Goal: Task Accomplishment & Management: Manage account settings

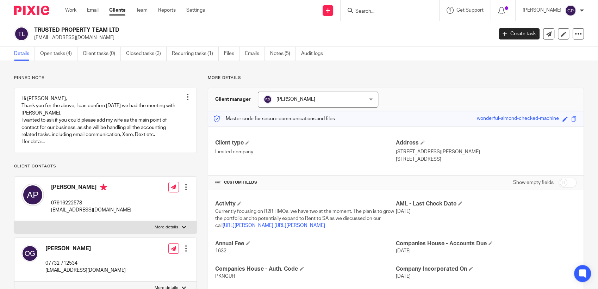
click at [319, 10] on input "Search" at bounding box center [386, 11] width 63 height 6
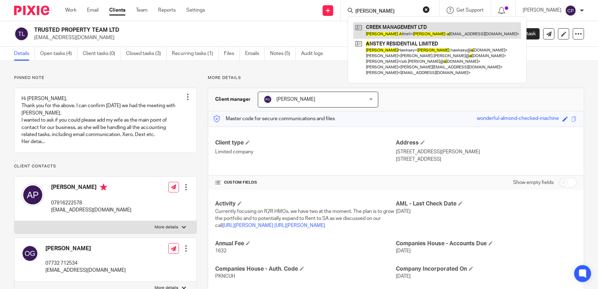
type input "charlie a"
click at [319, 37] on link at bounding box center [437, 30] width 168 height 16
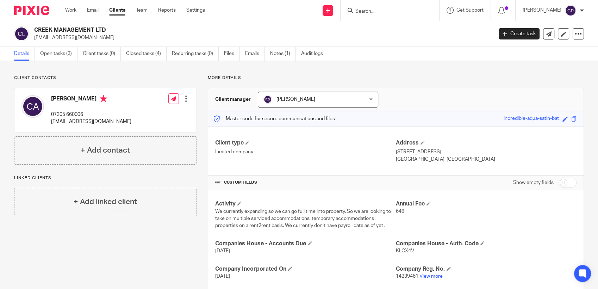
click at [368, 12] on input "Search" at bounding box center [386, 11] width 63 height 6
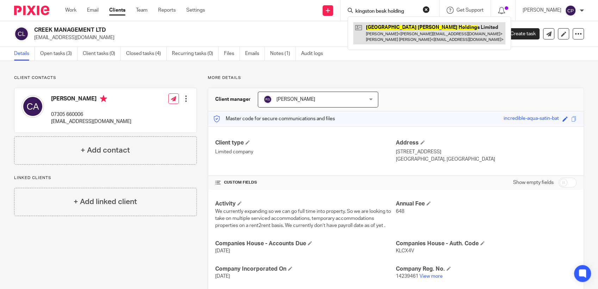
type input "kingston besk holding"
click at [403, 44] on link at bounding box center [429, 33] width 152 height 22
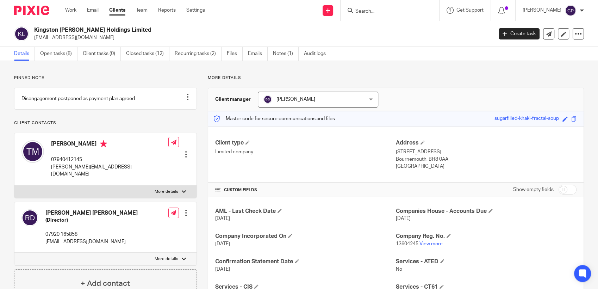
click at [183, 151] on div at bounding box center [185, 154] width 7 height 7
click at [136, 166] on link "Edit contact" at bounding box center [152, 166] width 67 height 10
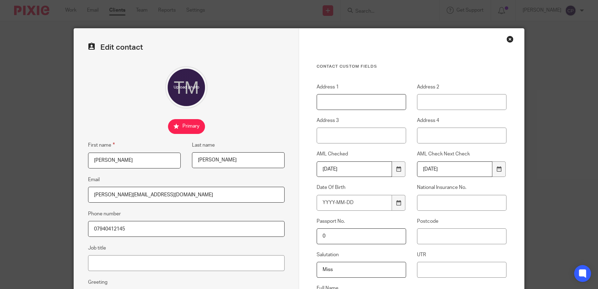
click at [330, 97] on input "Address 1" at bounding box center [361, 102] width 89 height 16
type input "1 Ttoutbeck"
click at [442, 100] on input "Address 2" at bounding box center [461, 102] width 89 height 16
type input "Westgate"
click at [328, 128] on input "Address 3" at bounding box center [361, 135] width 89 height 16
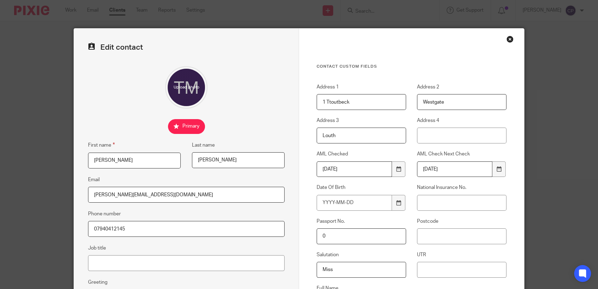
type input "Louth"
click at [425, 241] on input "Postcode" at bounding box center [461, 236] width 89 height 16
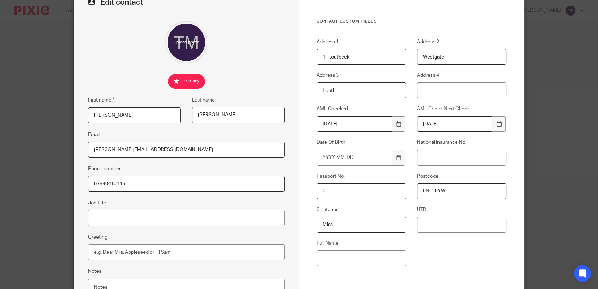
scroll to position [110, 0]
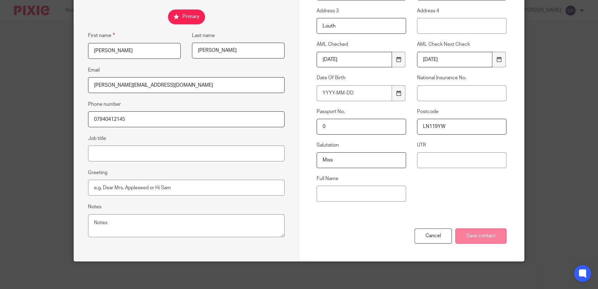
type input "LN119YW"
click at [470, 234] on input "Save contact" at bounding box center [480, 235] width 51 height 15
click at [469, 236] on input "Save contact" at bounding box center [480, 235] width 51 height 15
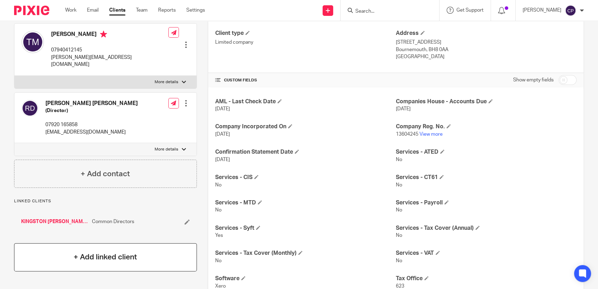
scroll to position [195, 0]
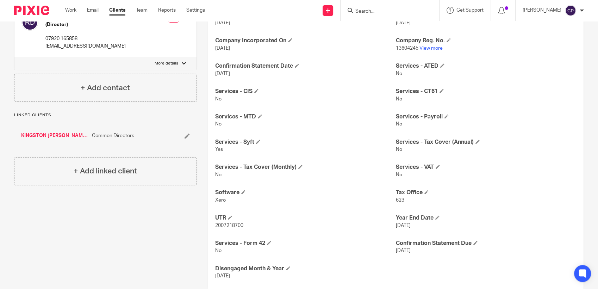
click at [46, 135] on link "KINGSTON [PERSON_NAME] LIMITED" at bounding box center [54, 135] width 67 height 7
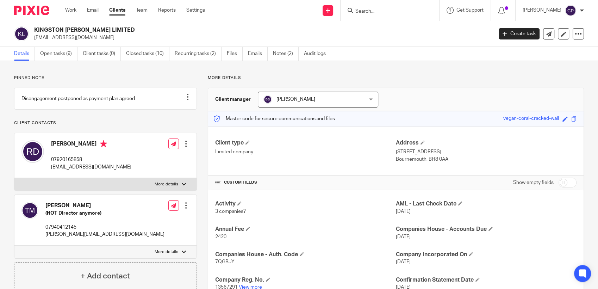
click at [184, 151] on div "Edit contact Create client from contact Export data Delete contact" at bounding box center [185, 144] width 7 height 14
click at [184, 147] on div at bounding box center [185, 143] width 7 height 7
click at [140, 167] on link "Edit contact" at bounding box center [152, 166] width 67 height 10
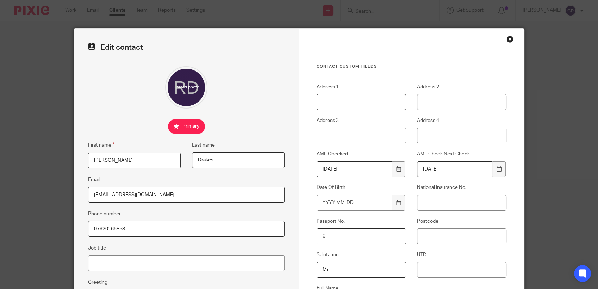
click at [332, 103] on input "Address 1" at bounding box center [361, 102] width 89 height 16
type input "1 Ttoutbeck"
type input "Westgate"
type input "Louth"
type input "LN119YW"
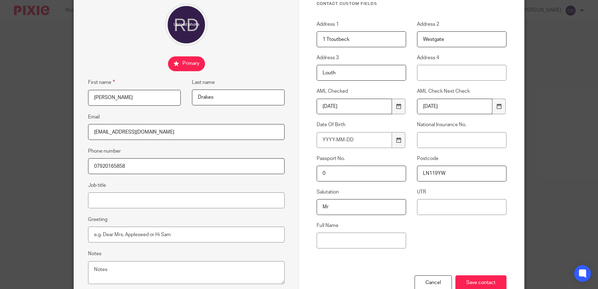
scroll to position [110, 0]
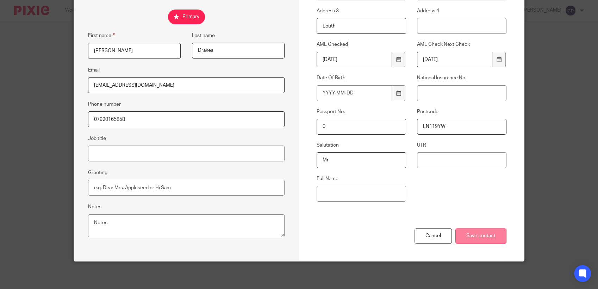
click at [489, 238] on input "Save contact" at bounding box center [480, 235] width 51 height 15
click at [474, 238] on input "Save contact" at bounding box center [480, 235] width 51 height 15
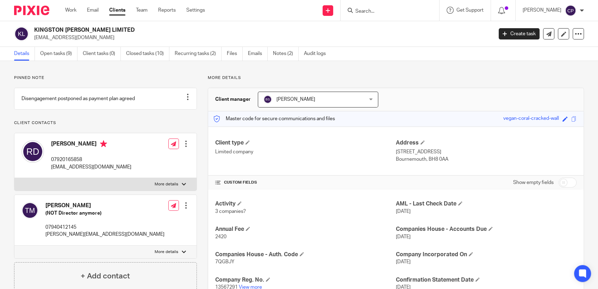
click at [362, 11] on input "Search" at bounding box center [386, 11] width 63 height 6
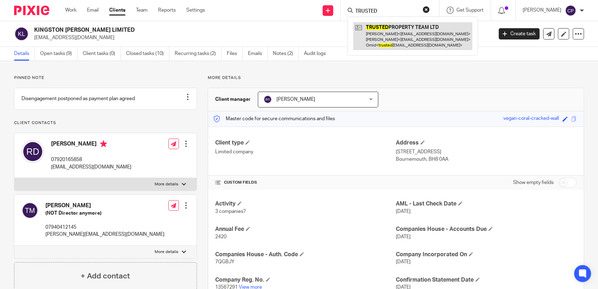
type input "TRUSTED"
click at [402, 39] on link at bounding box center [412, 36] width 119 height 28
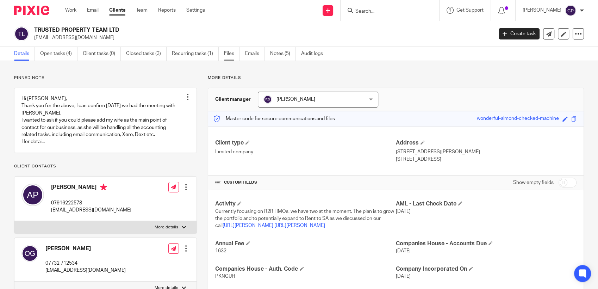
click at [233, 55] on link "Files" at bounding box center [232, 54] width 16 height 14
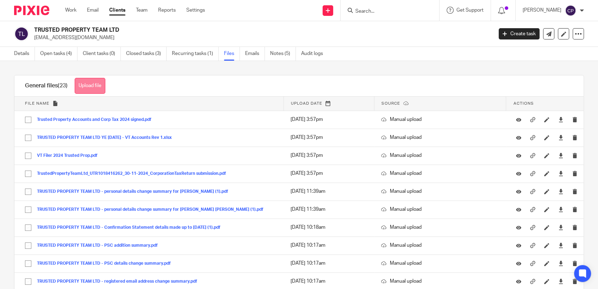
click at [97, 87] on button "Upload file" at bounding box center [90, 86] width 31 height 16
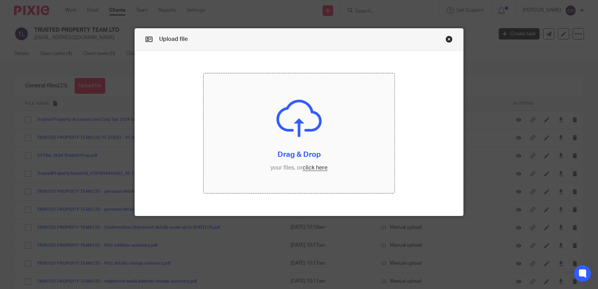
click at [305, 168] on input "file" at bounding box center [299, 133] width 191 height 120
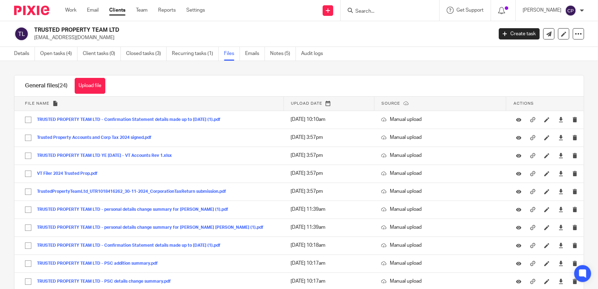
click at [362, 12] on input "Search" at bounding box center [386, 11] width 63 height 6
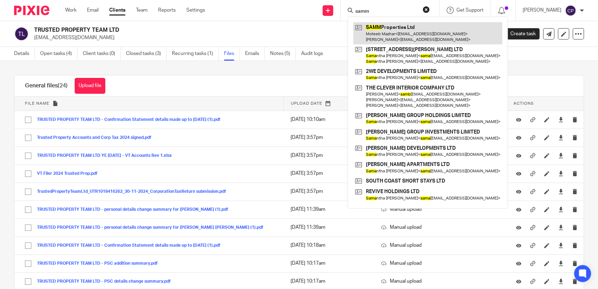
type input "samm"
click at [388, 36] on link at bounding box center [427, 33] width 149 height 22
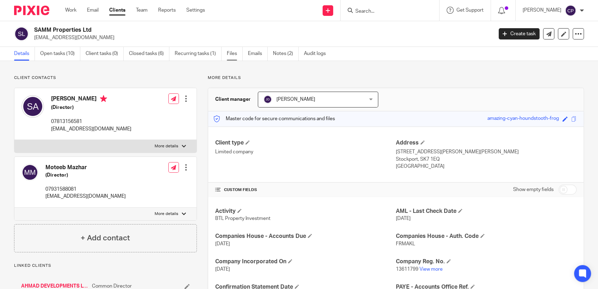
click at [229, 52] on link "Files" at bounding box center [235, 54] width 16 height 14
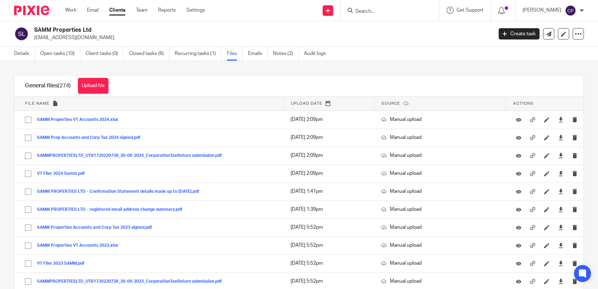
click at [96, 87] on button "Upload file" at bounding box center [93, 86] width 31 height 16
click at [0, 0] on div "Upload file Drag & Drop your files, or click here Files uploading..." at bounding box center [0, 0] width 0 height 0
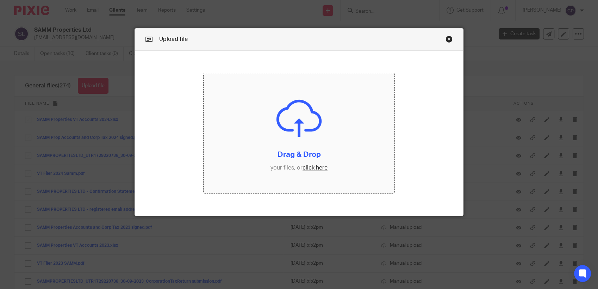
click at [304, 167] on input "file" at bounding box center [299, 133] width 191 height 120
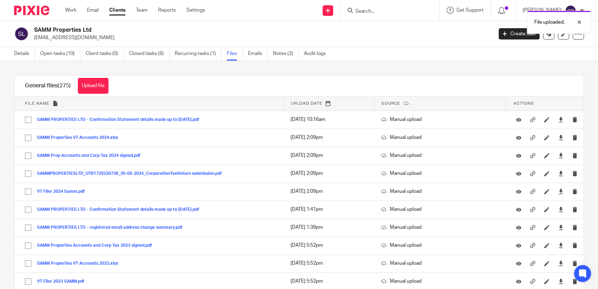
click at [376, 8] on div "File uploaded." at bounding box center [445, 20] width 292 height 27
click at [372, 12] on div "File uploaded." at bounding box center [445, 20] width 292 height 27
click at [363, 10] on input "Search" at bounding box center [386, 11] width 63 height 6
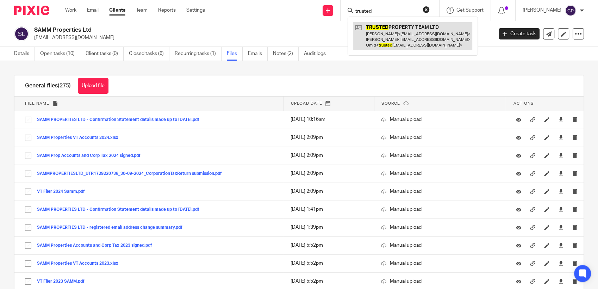
type input "trusted"
click at [410, 34] on link at bounding box center [412, 36] width 119 height 28
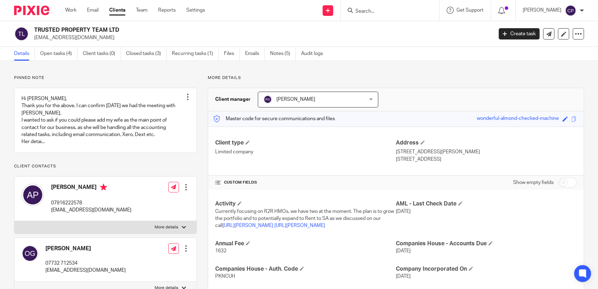
drag, startPoint x: 32, startPoint y: 37, endPoint x: 113, endPoint y: 42, distance: 81.8
click at [113, 42] on div "TRUSTED PROPERTY TEAM LTD [EMAIL_ADDRESS][DOMAIN_NAME] Create task Update from …" at bounding box center [299, 34] width 598 height 26
drag, startPoint x: 113, startPoint y: 42, endPoint x: 79, endPoint y: 40, distance: 34.5
copy p "[EMAIL_ADDRESS][DOMAIN_NAME]"
click at [372, 10] on input "Search" at bounding box center [386, 11] width 63 height 6
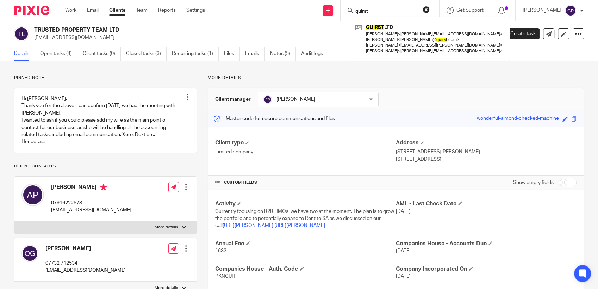
drag, startPoint x: 372, startPoint y: 10, endPoint x: 365, endPoint y: 10, distance: 6.7
drag, startPoint x: 365, startPoint y: 10, endPoint x: 392, endPoint y: 10, distance: 27.1
click at [392, 10] on input "quirst" at bounding box center [386, 11] width 63 height 6
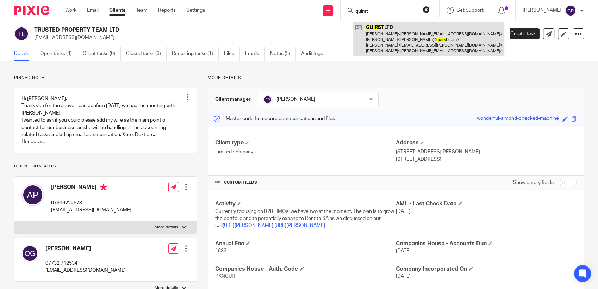
type input "quirst"
click at [383, 37] on link at bounding box center [428, 38] width 151 height 33
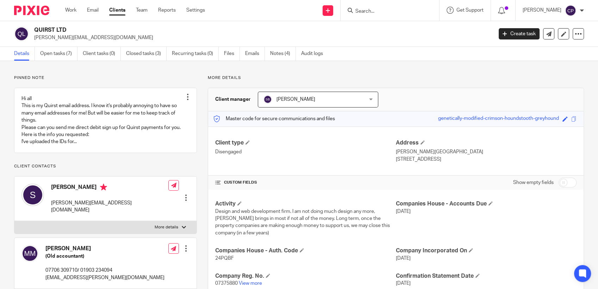
click at [372, 8] on input "Search" at bounding box center [386, 11] width 63 height 6
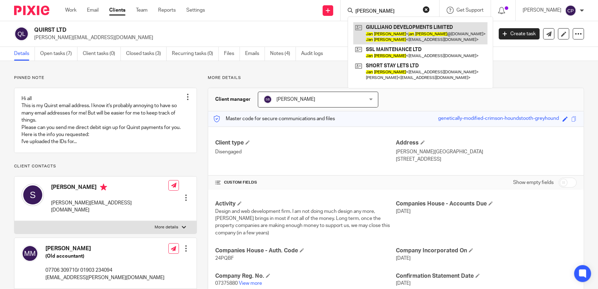
type input "jan salacj"
click at [388, 33] on link at bounding box center [420, 33] width 134 height 22
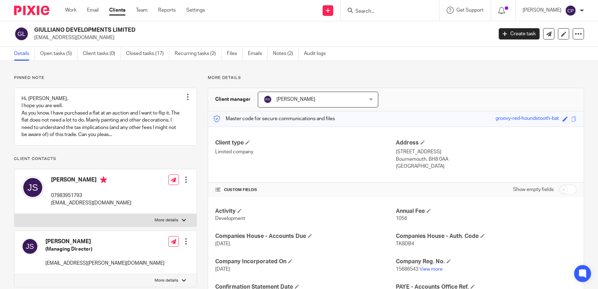
click at [185, 183] on div at bounding box center [185, 179] width 7 height 7
click at [138, 202] on link "Edit contact" at bounding box center [152, 202] width 67 height 10
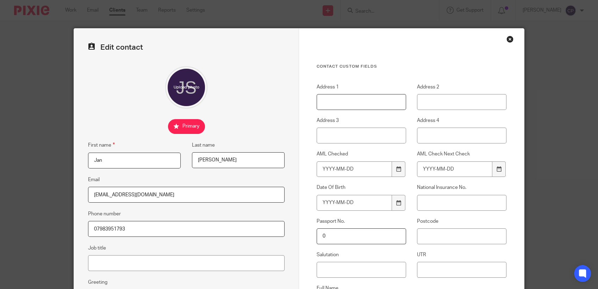
drag, startPoint x: 337, startPoint y: 103, endPoint x: 338, endPoint y: 97, distance: 6.0
click at [337, 103] on input "Address 1" at bounding box center [361, 102] width 89 height 16
type input "[STREET_ADDRESS]"
click at [454, 106] on input "Address 2" at bounding box center [461, 102] width 89 height 16
type input "[GEOGRAPHIC_DATA]"
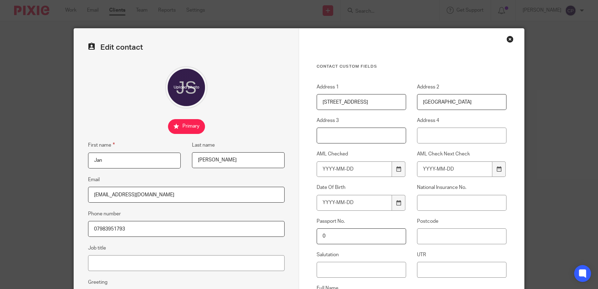
click at [327, 137] on input "Address 3" at bounding box center [361, 135] width 89 height 16
type input "Bournemouth"
type input "[GEOGRAPHIC_DATA]"
drag, startPoint x: 443, startPoint y: 237, endPoint x: 407, endPoint y: 234, distance: 36.4
click at [406, 236] on div "Postcode BH80FA" at bounding box center [456, 231] width 100 height 26
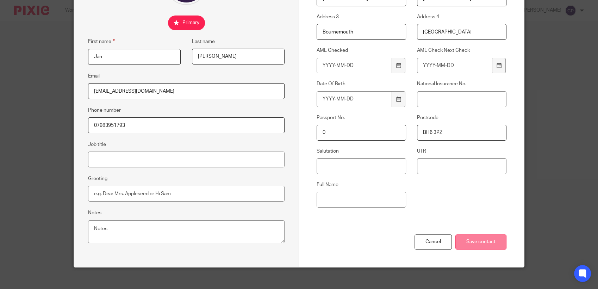
scroll to position [110, 0]
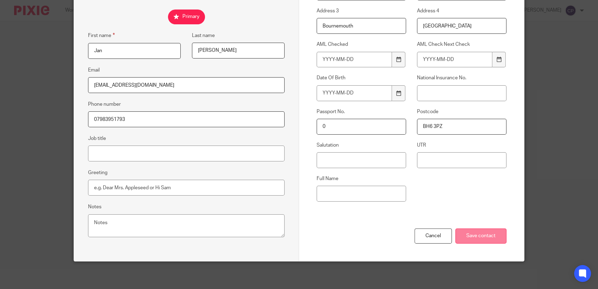
type input "BH6 3PZ"
click at [473, 232] on input "Save contact" at bounding box center [480, 235] width 51 height 15
click at [483, 236] on input "Save contact" at bounding box center [480, 235] width 51 height 15
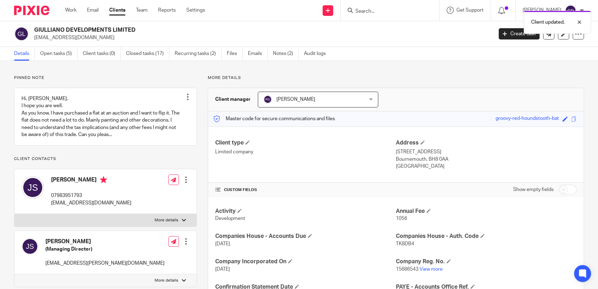
click at [383, 11] on div "Client updated." at bounding box center [445, 20] width 292 height 27
click at [375, 11] on div "Client updated." at bounding box center [445, 20] width 292 height 27
click at [364, 10] on div "Client updated." at bounding box center [445, 20] width 292 height 27
click at [364, 10] on input "Search" at bounding box center [386, 11] width 63 height 6
click at [361, 12] on input "Search" at bounding box center [386, 11] width 63 height 6
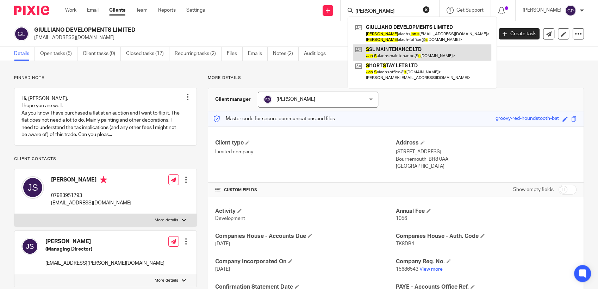
type input "[PERSON_NAME]"
click at [390, 52] on link at bounding box center [422, 52] width 138 height 16
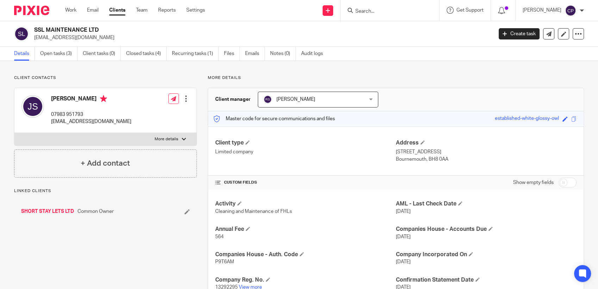
click at [183, 97] on div at bounding box center [185, 98] width 7 height 7
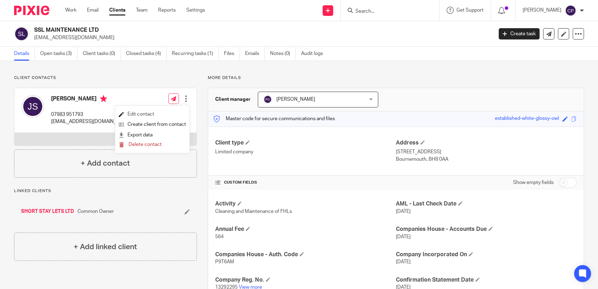
click at [137, 114] on link "Edit contact" at bounding box center [152, 114] width 67 height 10
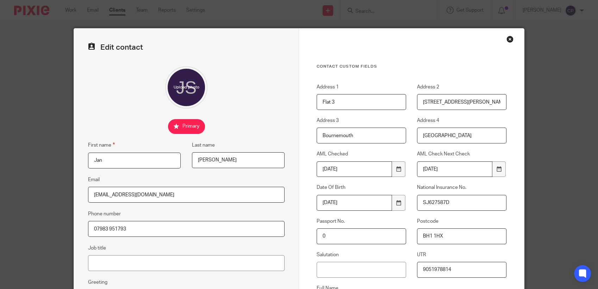
drag, startPoint x: 332, startPoint y: 101, endPoint x: 304, endPoint y: 101, distance: 27.8
click at [306, 101] on div "Address 1 Flat 3" at bounding box center [356, 96] width 100 height 26
drag, startPoint x: 471, startPoint y: 102, endPoint x: 356, endPoint y: 93, distance: 115.9
click at [345, 96] on div "Address 1 Address 2 [STREET_ADDRESS][PERSON_NAME] Address 3 [GEOGRAPHIC_DATA] A…" at bounding box center [406, 200] width 201 height 235
click at [329, 104] on input "Address 1" at bounding box center [361, 102] width 89 height 16
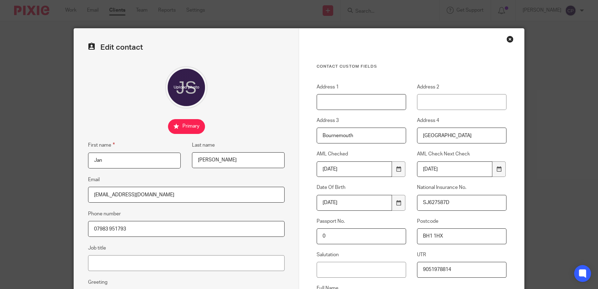
type input "28 Pinecliffe Avenue"
click at [433, 105] on input "Address 2" at bounding box center [461, 102] width 89 height 16
type input "Southbourne"
drag, startPoint x: 450, startPoint y: 237, endPoint x: 379, endPoint y: 237, distance: 70.8
click at [379, 237] on div "Address 1 28 Pinecliffe Avenue Address 2 Southbourne Address 3 Bournemouth Addr…" at bounding box center [406, 200] width 201 height 235
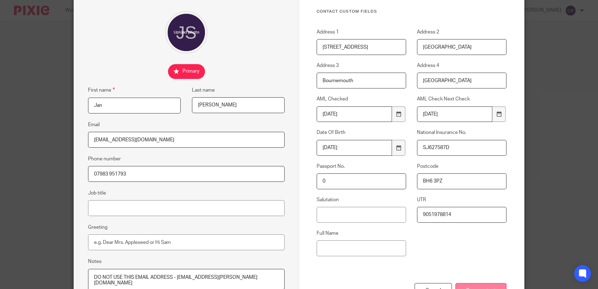
scroll to position [110, 0]
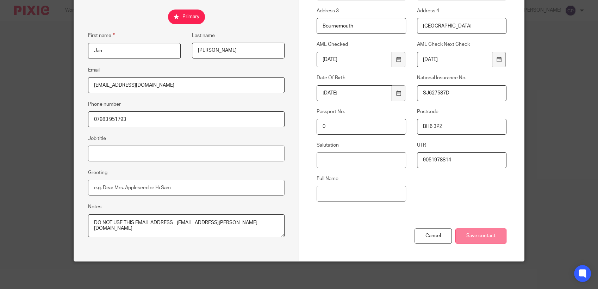
type input "BH6 3PZ"
click at [479, 236] on input "Save contact" at bounding box center [480, 235] width 51 height 15
click at [480, 236] on input "Save contact" at bounding box center [480, 235] width 51 height 15
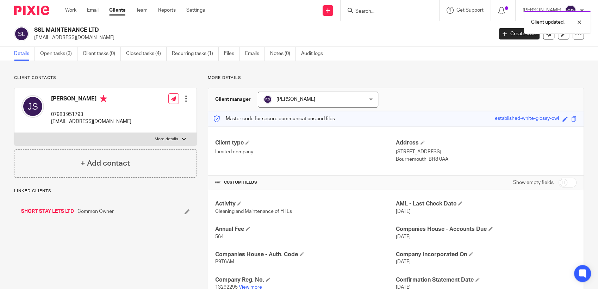
click at [54, 210] on link "SHORT STAY LETS LTD" at bounding box center [47, 211] width 53 height 7
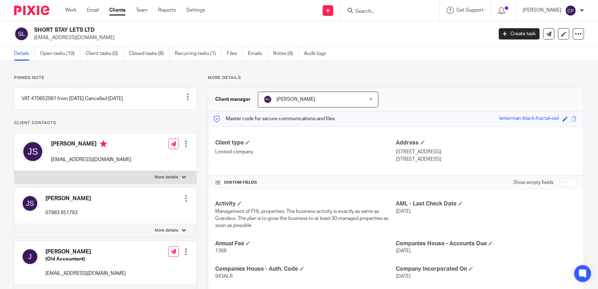
click at [183, 147] on div at bounding box center [185, 143] width 7 height 7
click at [135, 165] on link "Edit contact" at bounding box center [152, 166] width 67 height 10
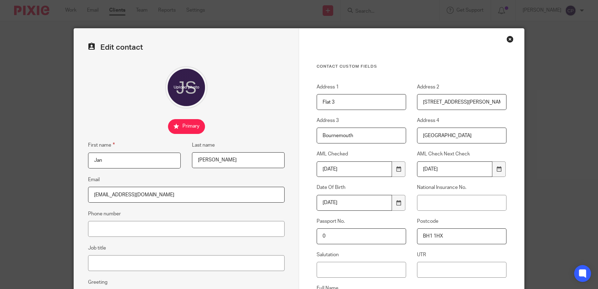
drag, startPoint x: 343, startPoint y: 102, endPoint x: 276, endPoint y: 102, distance: 67.3
click at [276, 102] on form "Edit contact First name Jan Last name [PERSON_NAME] Email [EMAIL_ADDRESS][DOMAI…" at bounding box center [299, 200] width 450 height 342
drag, startPoint x: 475, startPoint y: 100, endPoint x: 368, endPoint y: 100, distance: 107.0
click at [364, 100] on div "Address 1 Address 2 [STREET_ADDRESS][PERSON_NAME] Address 3 [GEOGRAPHIC_DATA] A…" at bounding box center [406, 200] width 201 height 235
click at [326, 103] on input "Address 1" at bounding box center [361, 102] width 89 height 16
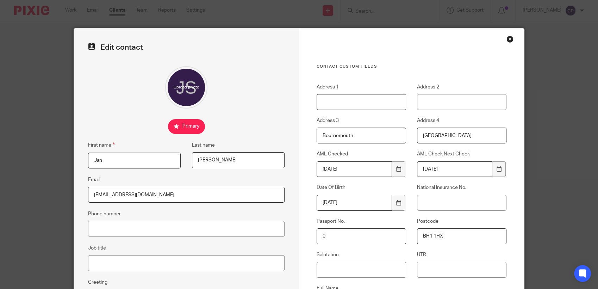
type input "[STREET_ADDRESS]"
type input "07983 951793"
click at [457, 102] on input "Address 2" at bounding box center [461, 102] width 89 height 16
type input "[GEOGRAPHIC_DATA]"
drag, startPoint x: 458, startPoint y: 238, endPoint x: 385, endPoint y: 239, distance: 73.2
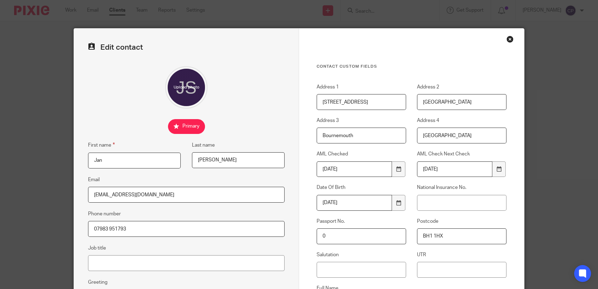
click at [385, 239] on div "Address 1 28 Pinecliffe Avenue Address 2 Southbourne Address 3 Bournemouth Addr…" at bounding box center [406, 200] width 201 height 235
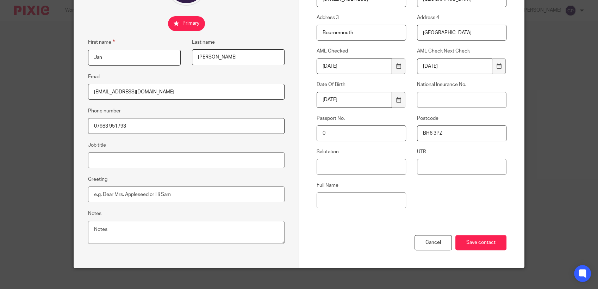
scroll to position [110, 0]
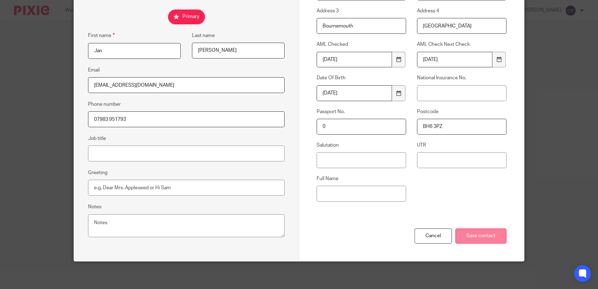
type input "BH6 3PZ"
click at [473, 234] on input "Save contact" at bounding box center [480, 235] width 51 height 15
click at [483, 232] on input "Save contact" at bounding box center [480, 235] width 51 height 15
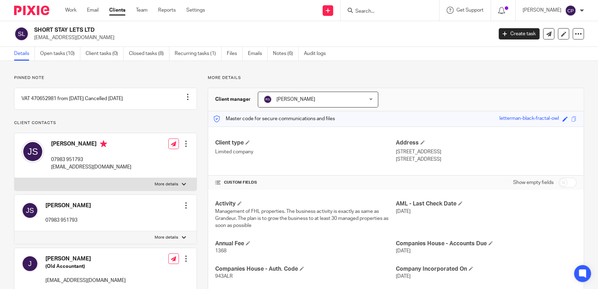
click at [375, 12] on input "Search" at bounding box center [386, 11] width 63 height 6
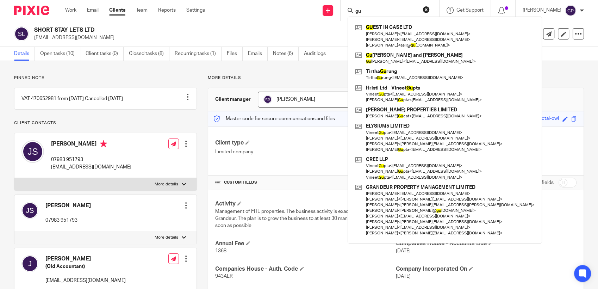
drag, startPoint x: 375, startPoint y: 12, endPoint x: 349, endPoint y: 11, distance: 26.1
click at [346, 11] on div "gu GU EST IN CASE LTD [PERSON_NAME] < [EMAIL_ADDRESS][DOMAIN_NAME] > [PERSON_NA…" at bounding box center [390, 10] width 99 height 21
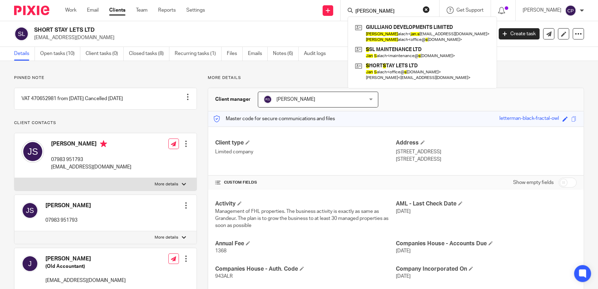
type input "[PERSON_NAME]"
drag, startPoint x: 33, startPoint y: 37, endPoint x: 101, endPoint y: 37, distance: 68.0
click at [101, 37] on div "SHORT STAY LETS LTD [EMAIL_ADDRESS][DOMAIN_NAME]" at bounding box center [251, 33] width 474 height 15
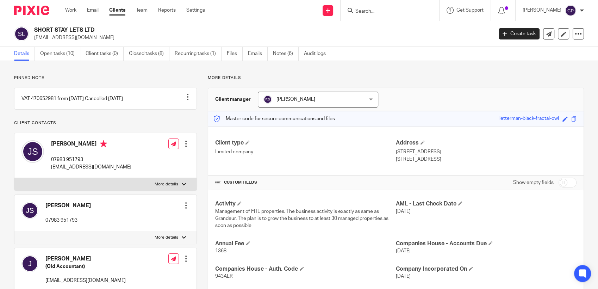
drag, startPoint x: 101, startPoint y: 37, endPoint x: 81, endPoint y: 36, distance: 19.7
copy p "[EMAIL_ADDRESS][DOMAIN_NAME]"
click at [370, 11] on input "Search" at bounding box center [386, 11] width 63 height 6
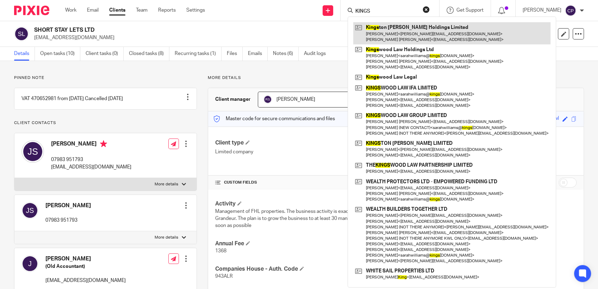
type input "KINGS"
click at [404, 36] on link at bounding box center [451, 33] width 197 height 22
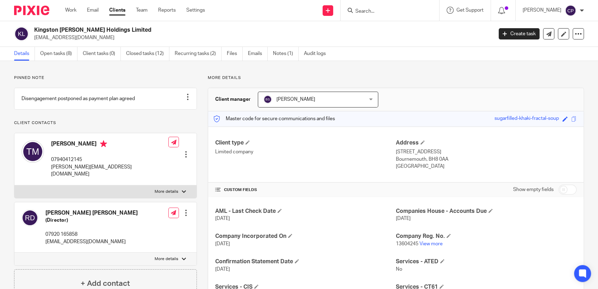
drag, startPoint x: 33, startPoint y: 39, endPoint x: 111, endPoint y: 39, distance: 78.2
click at [111, 39] on div "Kingston [PERSON_NAME] Holdings Limited [EMAIL_ADDRESS][DOMAIN_NAME]" at bounding box center [251, 33] width 474 height 15
drag, startPoint x: 111, startPoint y: 39, endPoint x: 78, endPoint y: 38, distance: 33.1
copy p "[EMAIL_ADDRESS][DOMAIN_NAME]"
click at [375, 12] on input "Search" at bounding box center [386, 11] width 63 height 6
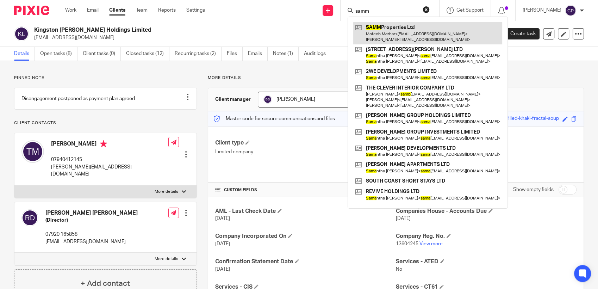
type input "samm"
click at [398, 29] on link at bounding box center [427, 33] width 149 height 22
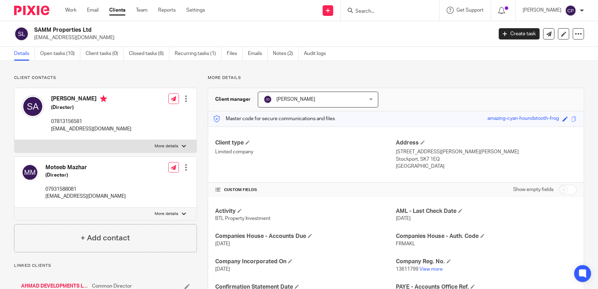
drag, startPoint x: 34, startPoint y: 38, endPoint x: 101, endPoint y: 39, distance: 67.6
click at [101, 39] on p "[EMAIL_ADDRESS][DOMAIN_NAME]" at bounding box center [261, 37] width 454 height 7
drag, startPoint x: 101, startPoint y: 39, endPoint x: 93, endPoint y: 40, distance: 8.1
copy p "[EMAIL_ADDRESS][DOMAIN_NAME]"
click at [376, 9] on input "Search" at bounding box center [386, 11] width 63 height 6
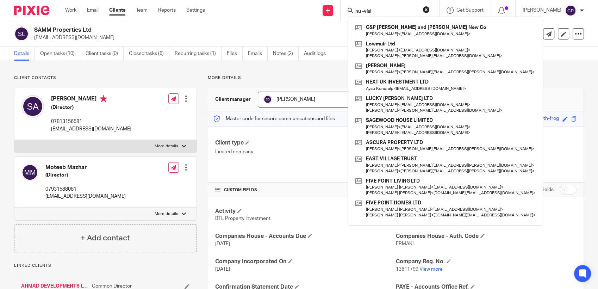
type input "nu -visin"
drag, startPoint x: 380, startPoint y: 12, endPoint x: 332, endPoint y: 12, distance: 47.2
click at [332, 12] on div "Send new email Create task Add client nu -visin C&P Barnes - Rach and Kev Barne…" at bounding box center [407, 10] width 382 height 21
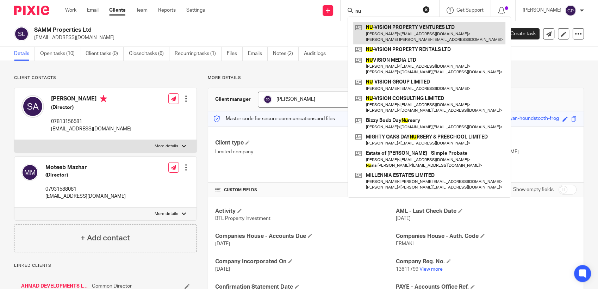
type input "nu"
click at [373, 37] on link at bounding box center [429, 33] width 152 height 22
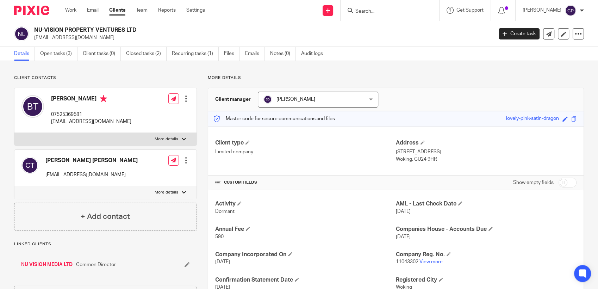
click at [366, 10] on input "Search" at bounding box center [386, 11] width 63 height 6
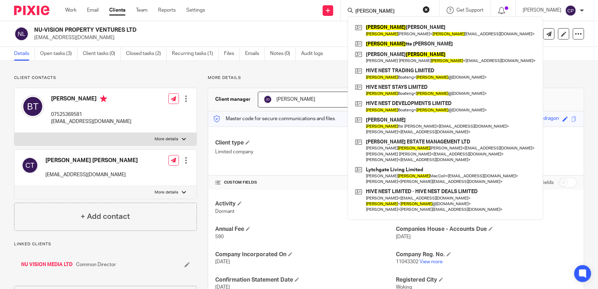
drag, startPoint x: 383, startPoint y: 9, endPoint x: 350, endPoint y: 12, distance: 32.5
click at [350, 12] on div "[PERSON_NAME]" at bounding box center [389, 10] width 82 height 9
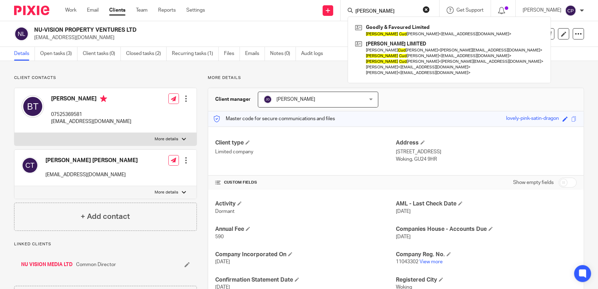
drag, startPoint x: 378, startPoint y: 11, endPoint x: 346, endPoint y: 13, distance: 32.1
click at [346, 13] on div "[PERSON_NAME] cud Goodly & Favoured Limited [PERSON_NAME] Cud [PERSON_NAME] < […" at bounding box center [390, 10] width 99 height 21
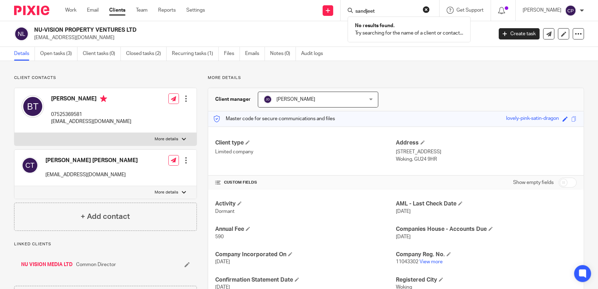
type input "sandjeet"
click at [368, 10] on input "sandjeet" at bounding box center [386, 11] width 63 height 6
drag, startPoint x: 383, startPoint y: 10, endPoint x: 343, endPoint y: 12, distance: 40.5
click at [343, 12] on div "Send new email Create task Add client sandjeet No results found. Try searching …" at bounding box center [407, 10] width 382 height 21
drag, startPoint x: 378, startPoint y: 11, endPoint x: 346, endPoint y: 15, distance: 32.2
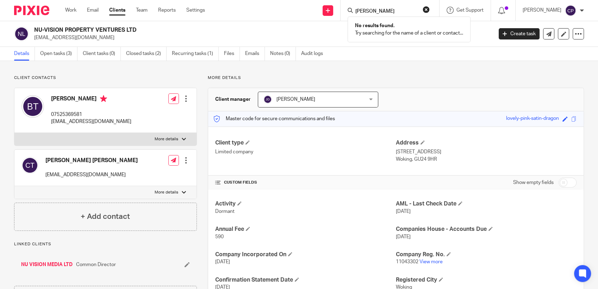
click at [346, 15] on div "[PERSON_NAME] No results found. Try searching for the name of a client or conta…" at bounding box center [390, 10] width 99 height 21
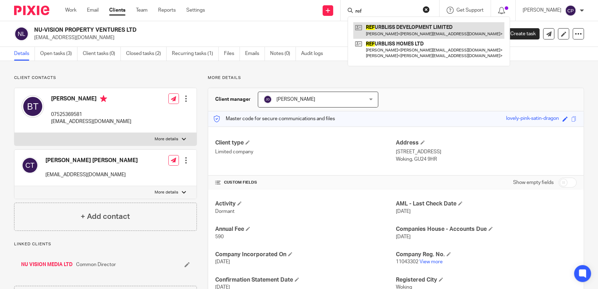
type input "ref"
click at [388, 34] on link at bounding box center [428, 30] width 151 height 16
